Goal: Task Accomplishment & Management: Complete application form

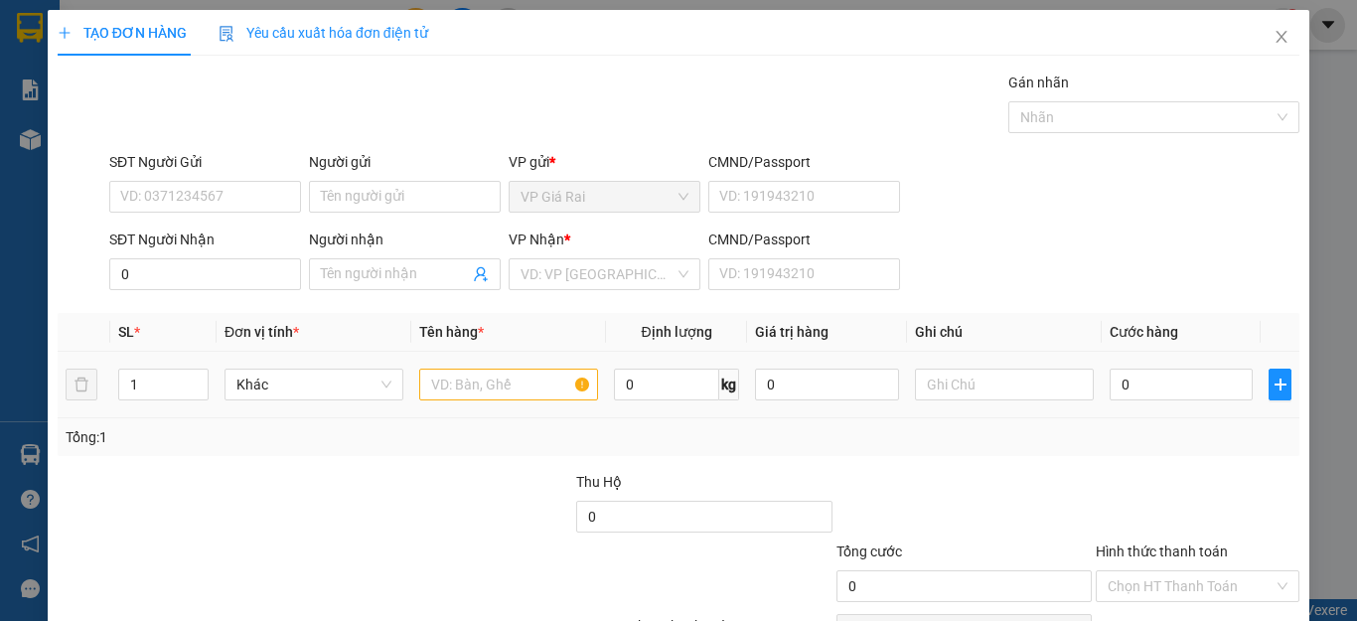
type input "0"
click at [73, 378] on tr "1 Khác 0 kg 0 0" at bounding box center [678, 385] width 1241 height 67
type input "2"
click at [439, 382] on input "text" at bounding box center [508, 384] width 179 height 32
type input "1th 1 túm"
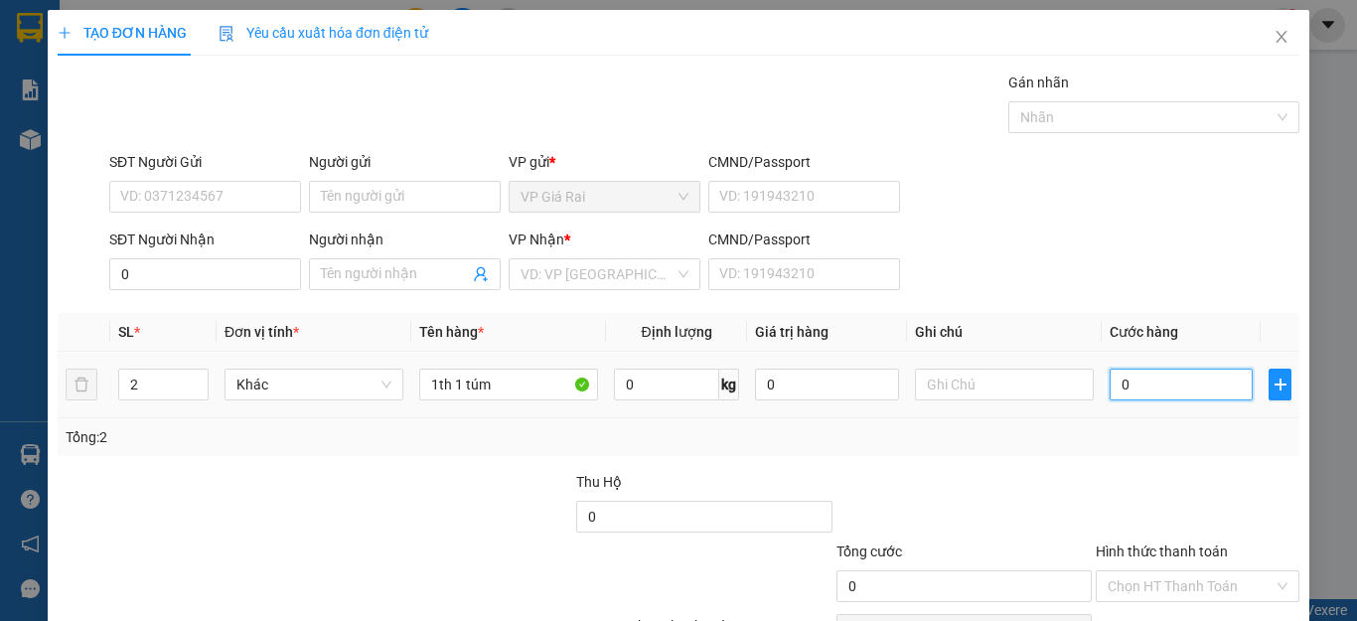
click at [1153, 390] on input "0" at bounding box center [1180, 384] width 143 height 32
type input "1"
type input "10"
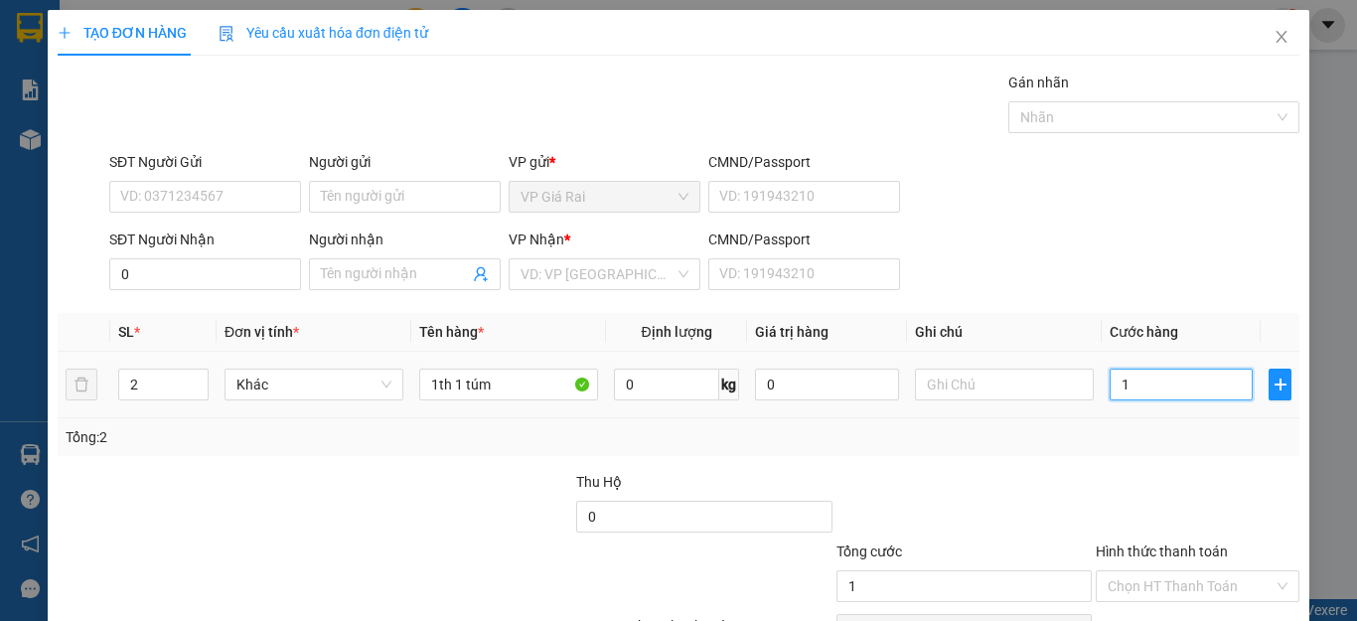
type input "10"
type input "100"
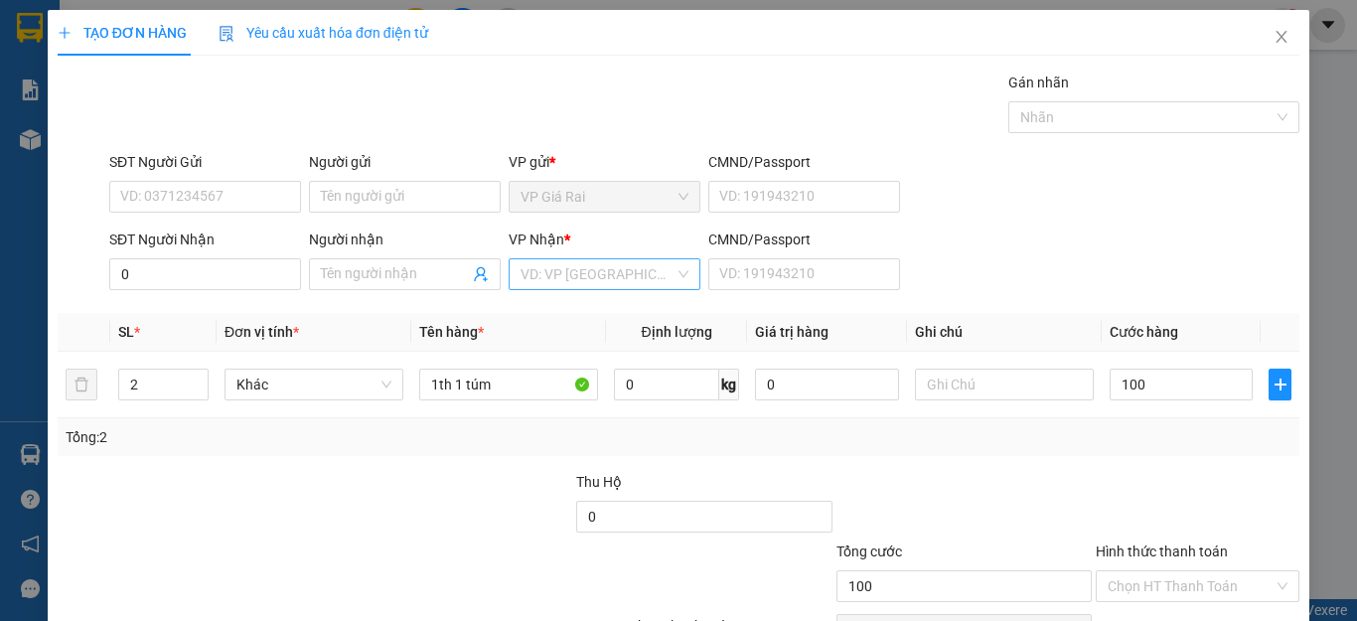
click at [552, 277] on input "search" at bounding box center [597, 274] width 154 height 30
type input "100.000"
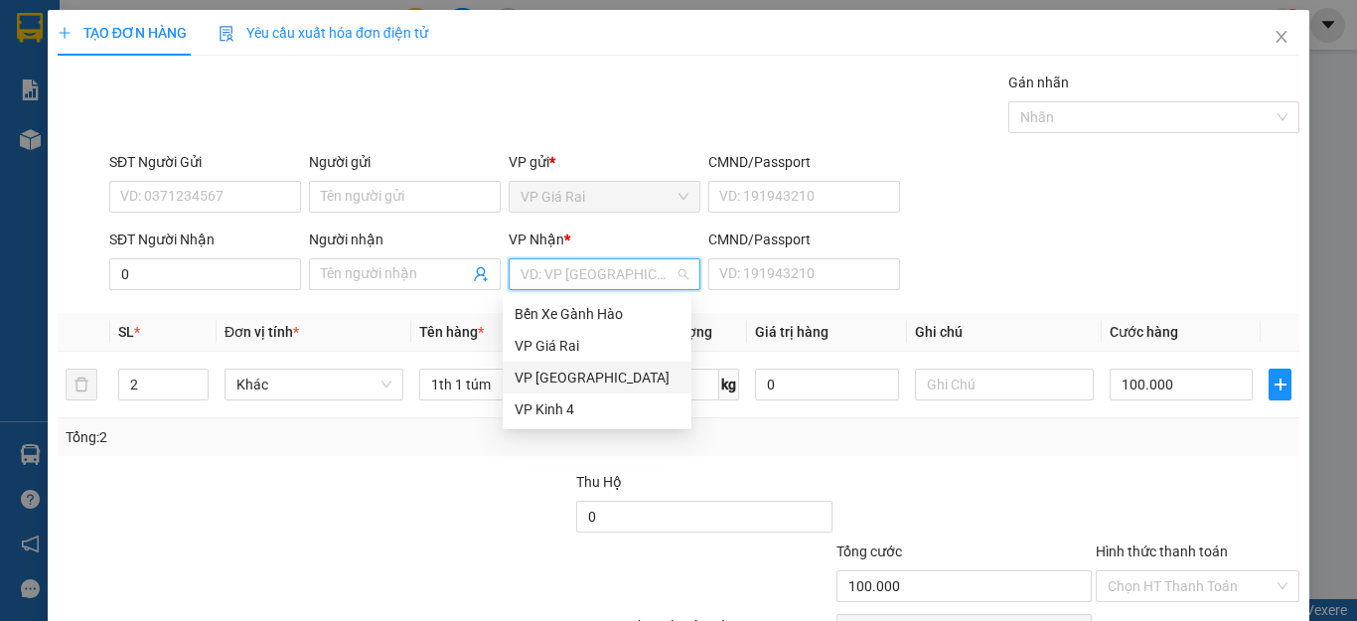
drag, startPoint x: 538, startPoint y: 371, endPoint x: 458, endPoint y: 291, distance: 113.8
click at [537, 371] on div "VP [GEOGRAPHIC_DATA]" at bounding box center [596, 377] width 165 height 22
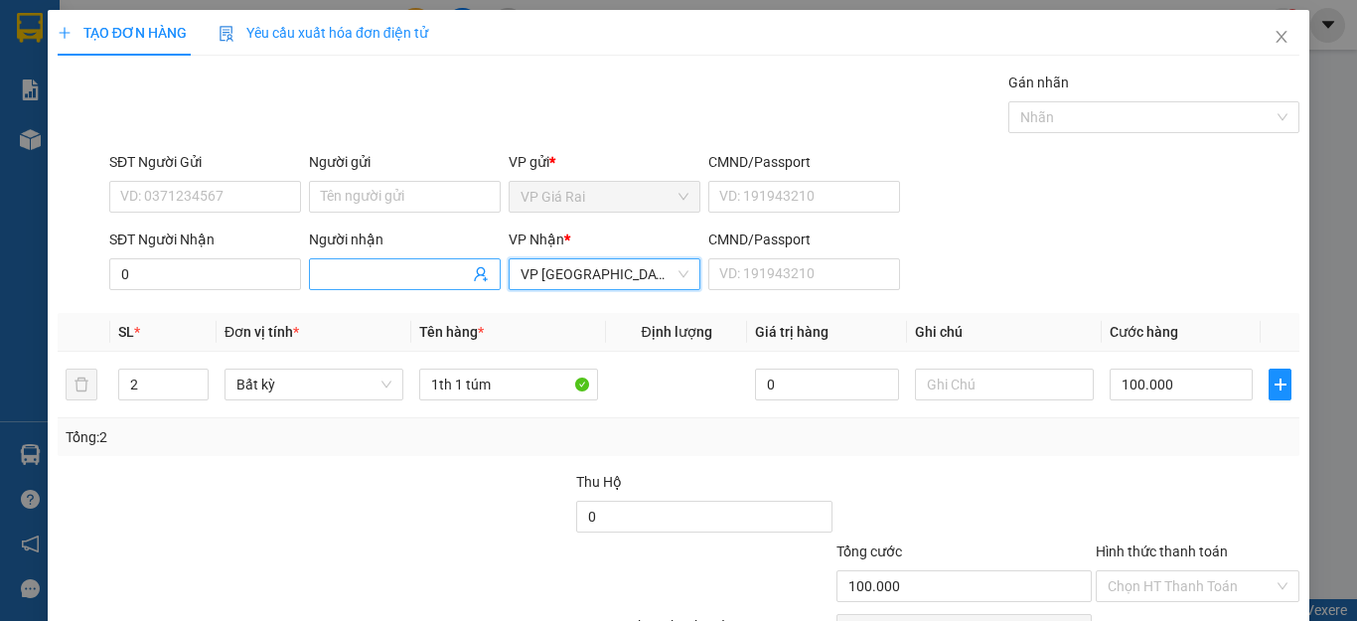
click at [338, 278] on input "Người nhận" at bounding box center [395, 274] width 148 height 22
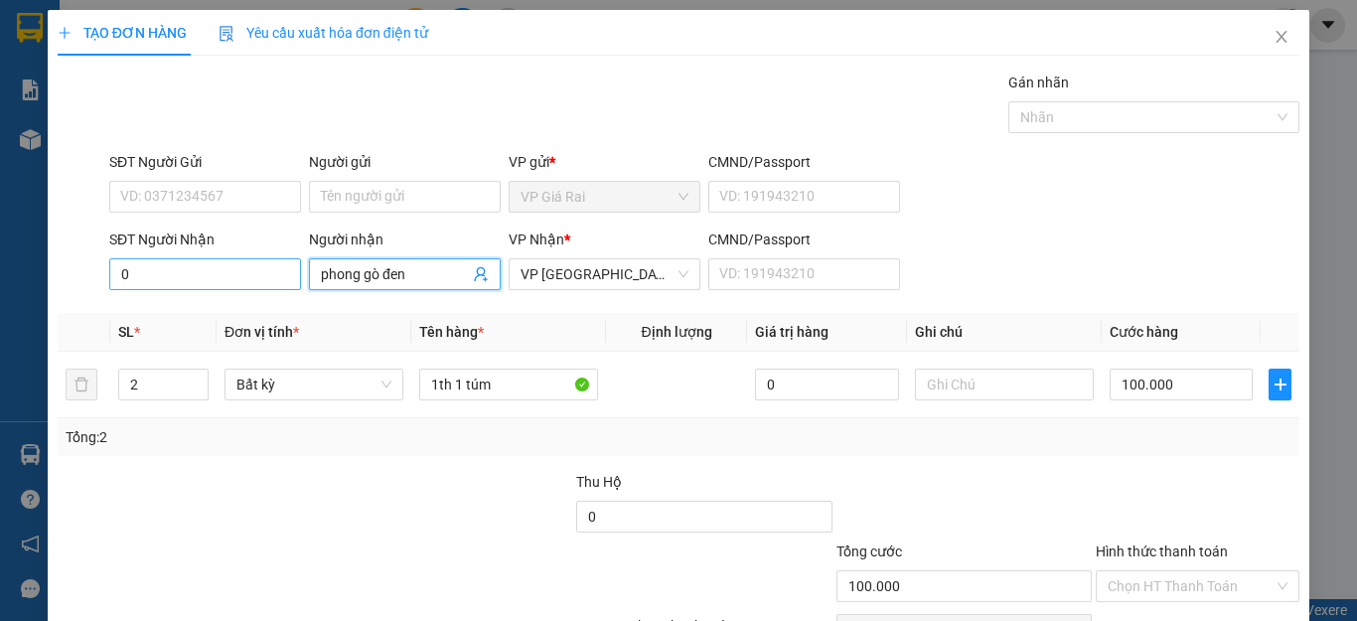
type input "phong gò đen"
click at [126, 274] on input "0" at bounding box center [205, 274] width 192 height 32
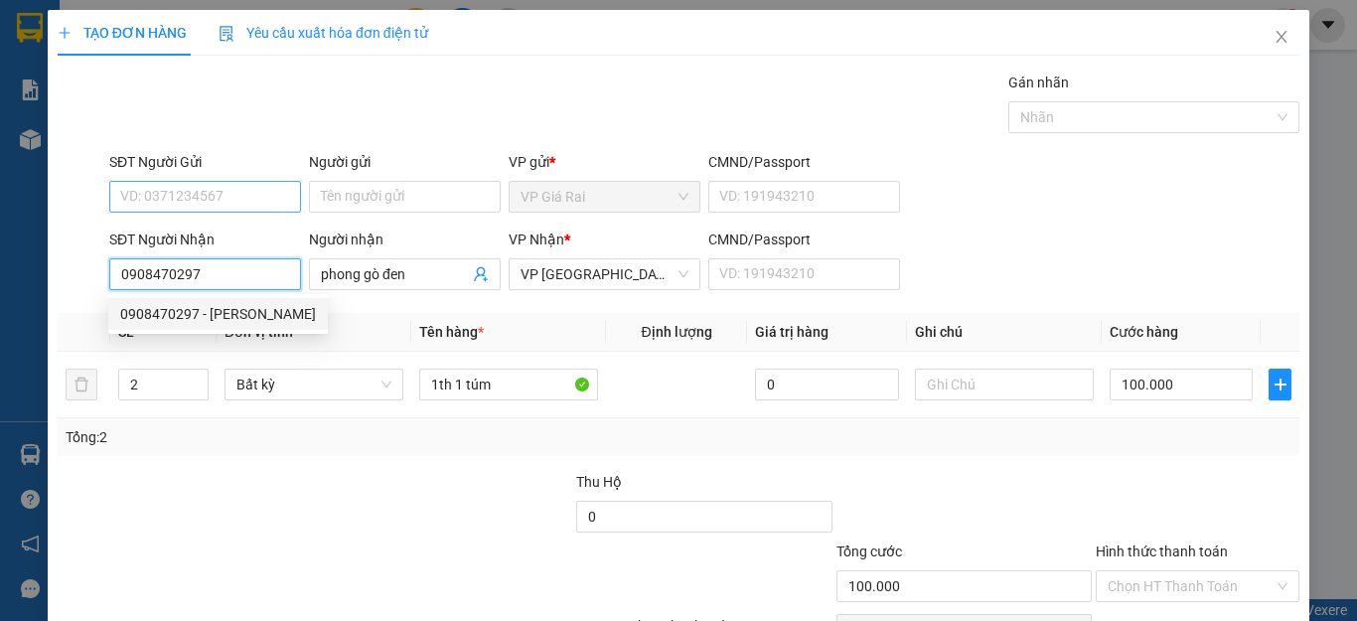
type input "0908470297"
click at [163, 189] on input "SĐT Người Gửi" at bounding box center [205, 197] width 192 height 32
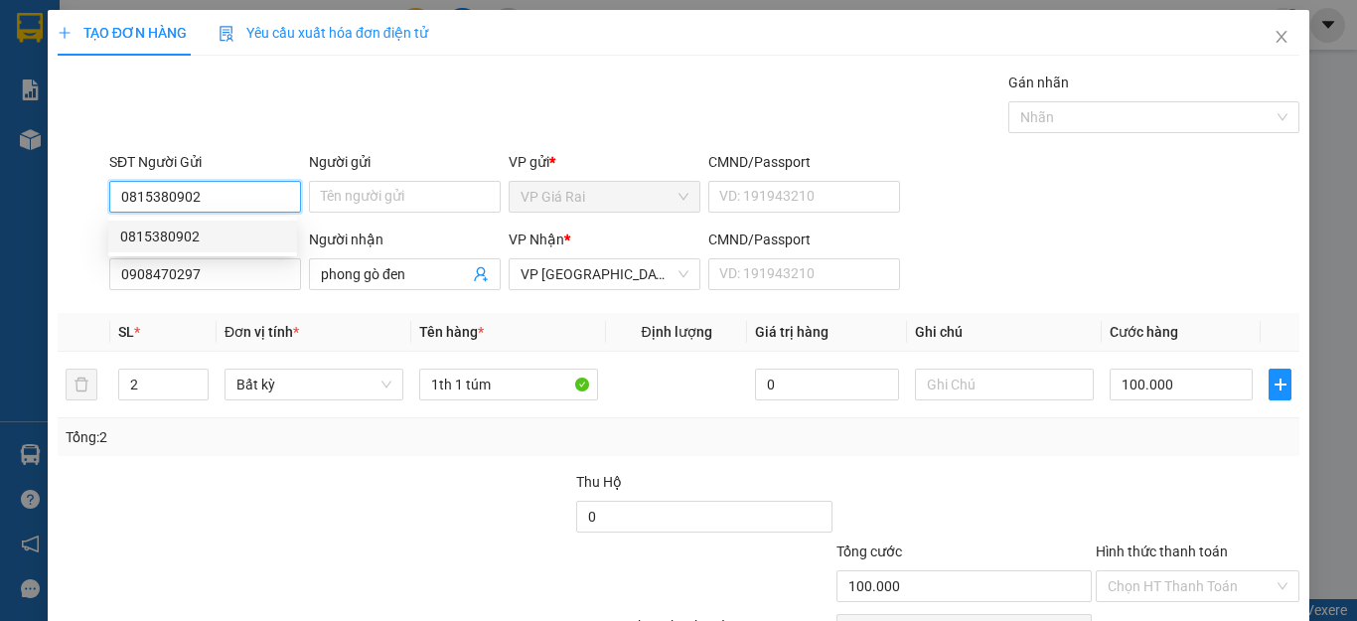
type input "0815380902"
click at [457, 468] on div "Transit Pickup Surcharge Ids Transit Deliver Surcharge Ids Transit Deliver Surc…" at bounding box center [678, 384] width 1241 height 625
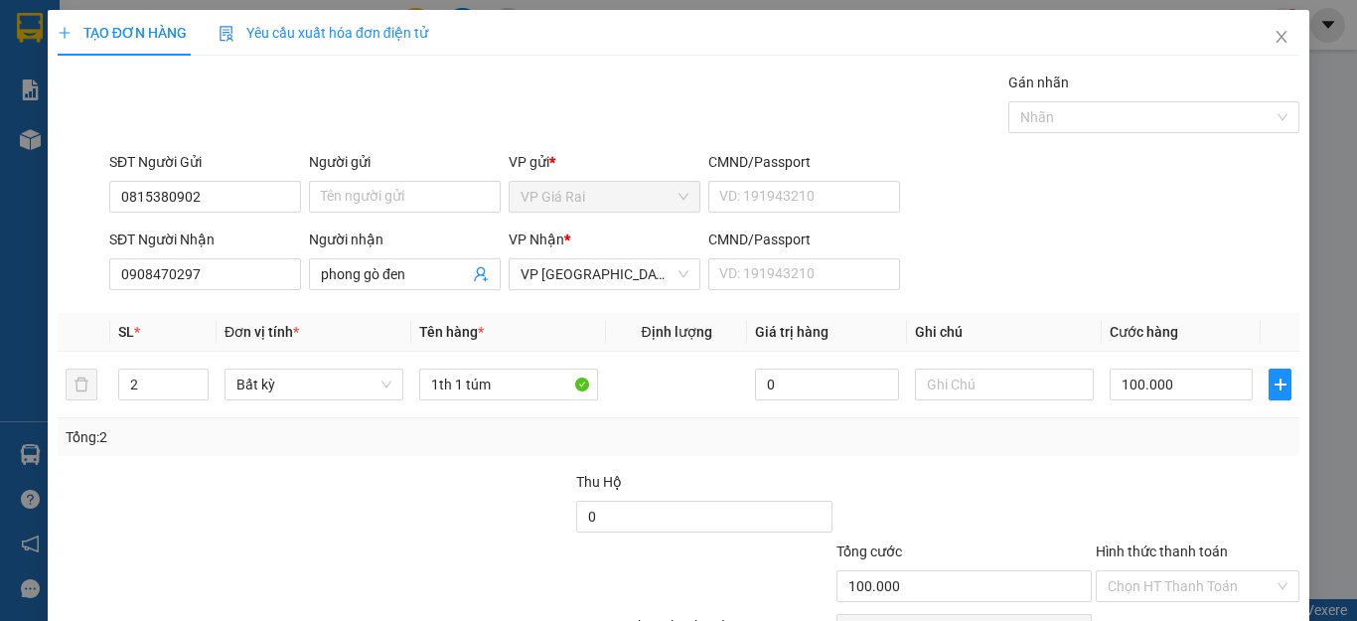
scroll to position [114, 0]
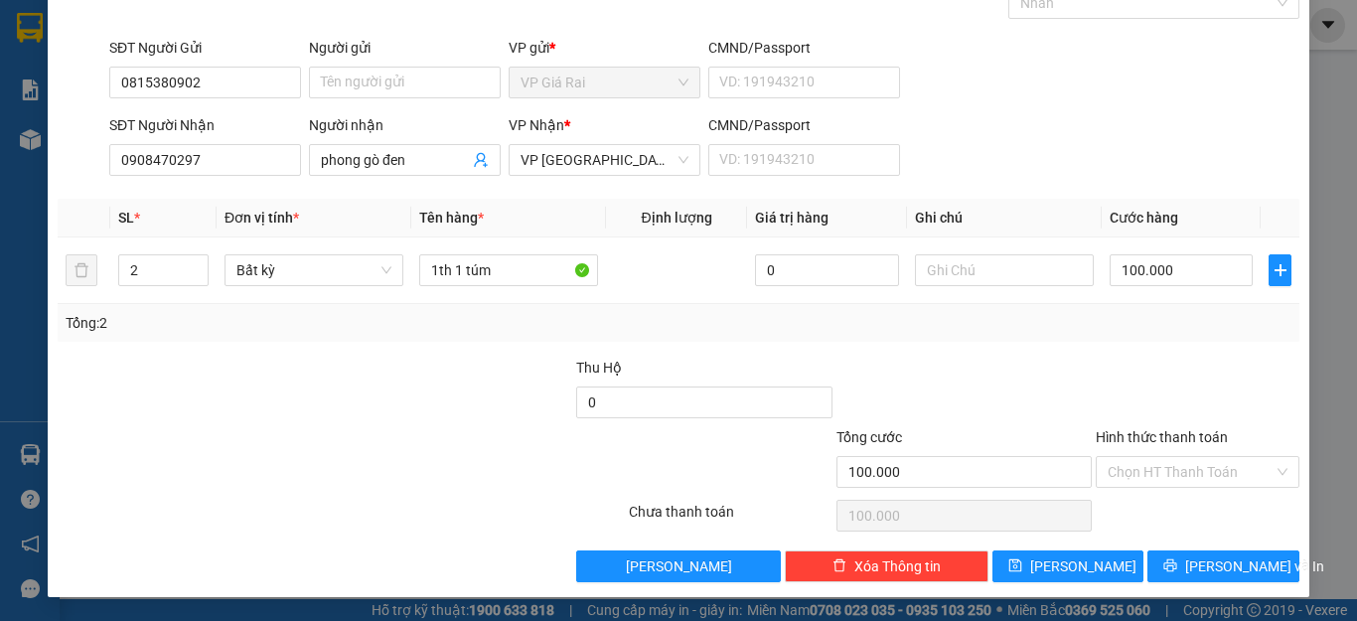
click at [1199, 488] on div "Hình thức thanh toán Chọn HT Thanh Toán" at bounding box center [1197, 461] width 204 height 70
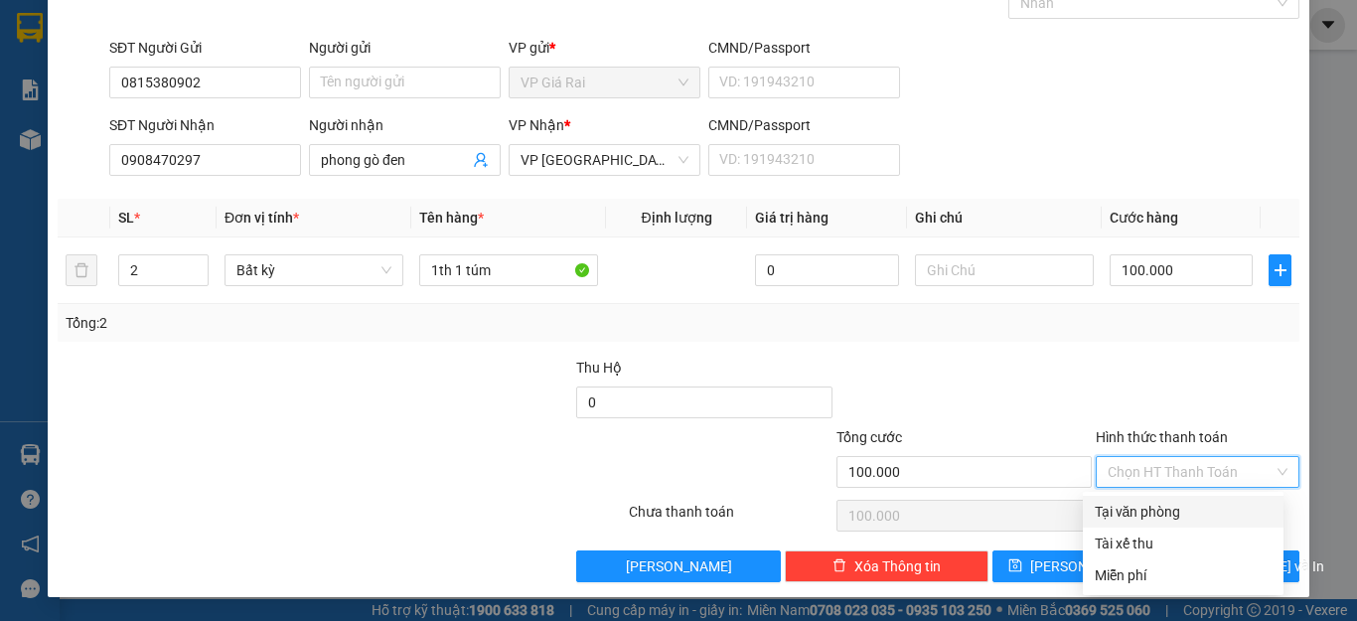
click at [1179, 509] on div "Tại văn phòng" at bounding box center [1182, 512] width 177 height 22
type input "0"
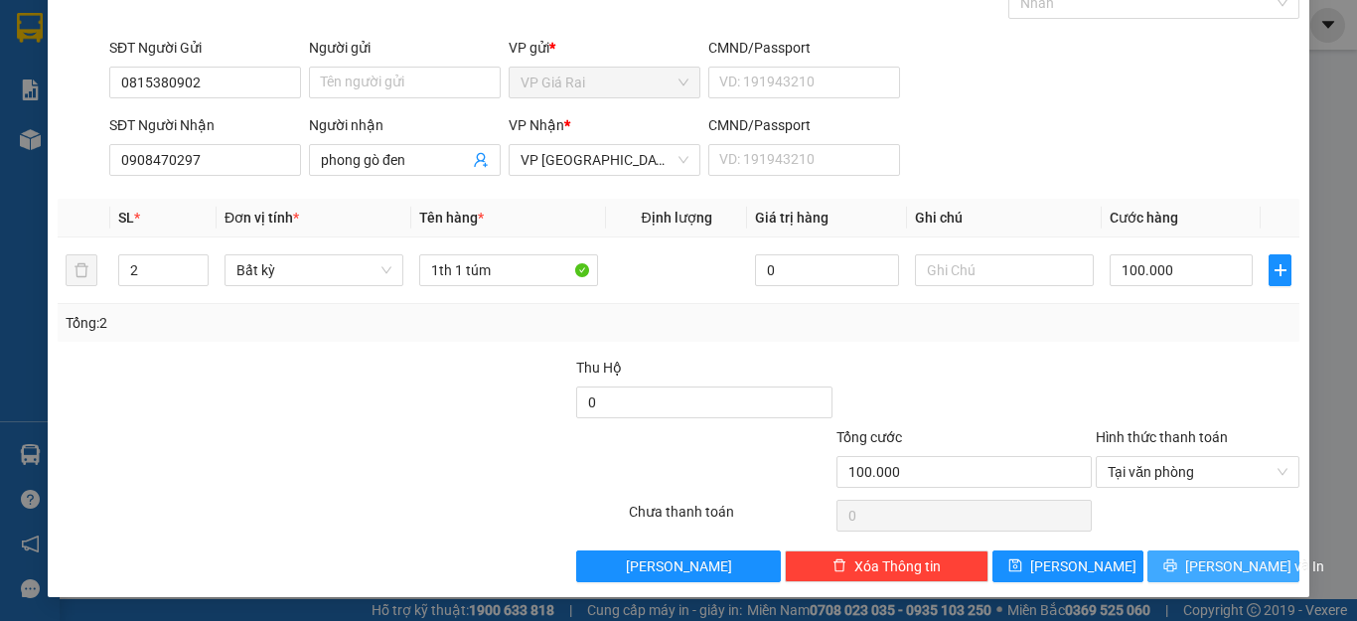
click at [1195, 568] on span "[PERSON_NAME] và In" at bounding box center [1254, 566] width 139 height 22
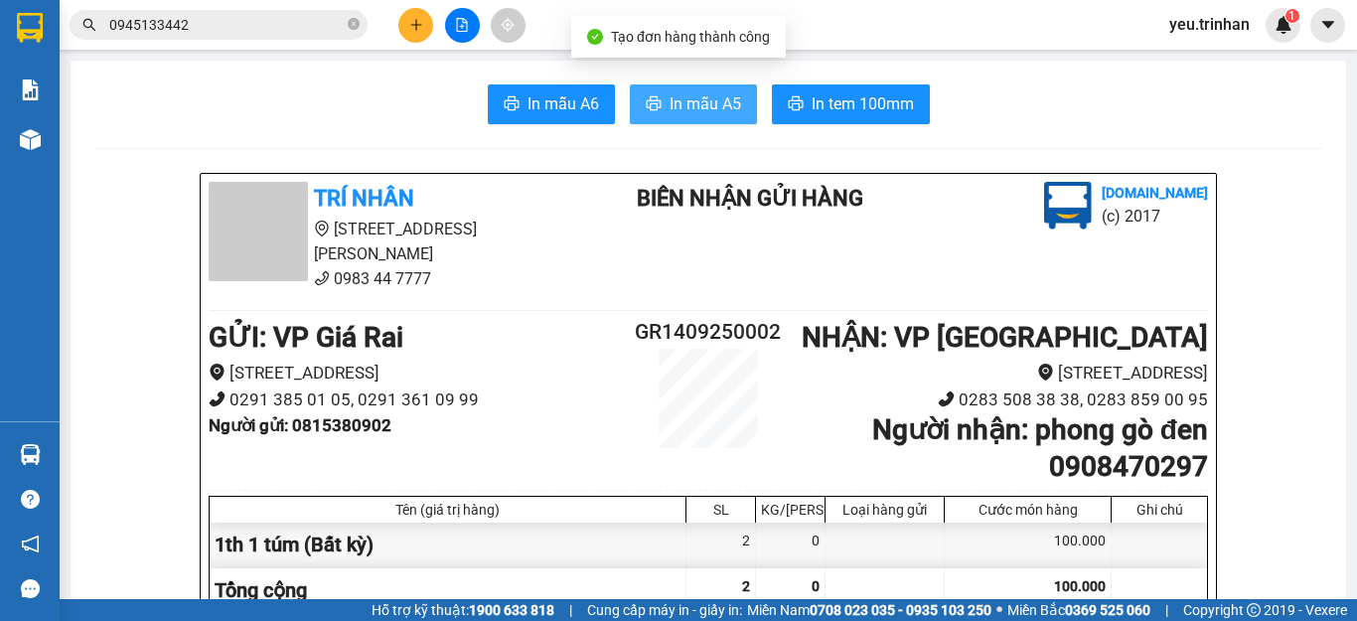
click at [721, 104] on span "In mẫu A5" at bounding box center [705, 103] width 72 height 25
